Goal: Information Seeking & Learning: Check status

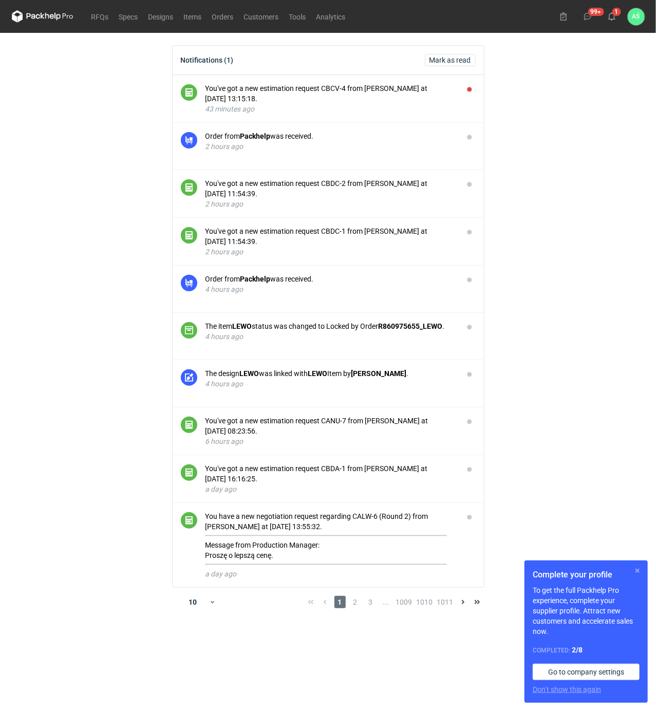
click at [640, 572] on button "button" at bounding box center [638, 571] width 12 height 12
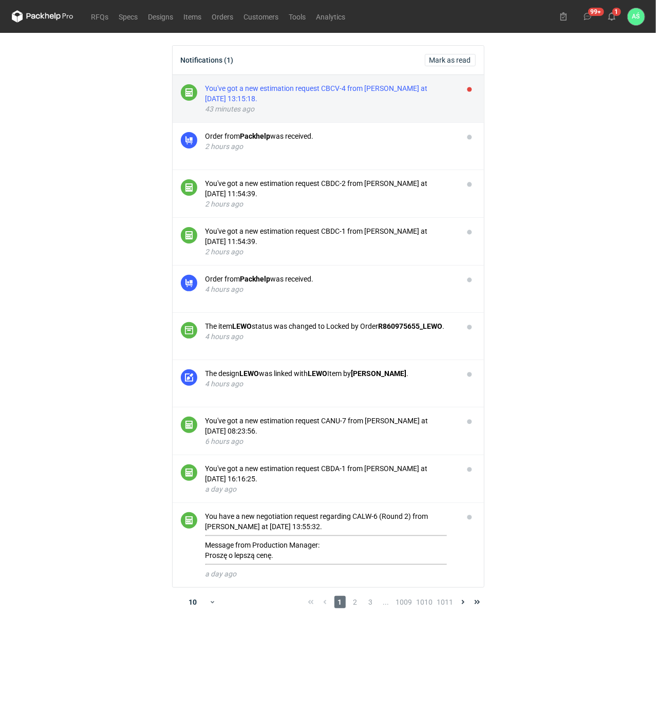
click at [216, 98] on div "You've got a new estimation request CBCV-4 from Michał Palasek at 22 Aug 2025 1…" at bounding box center [331, 93] width 250 height 21
